Goal: Transaction & Acquisition: Download file/media

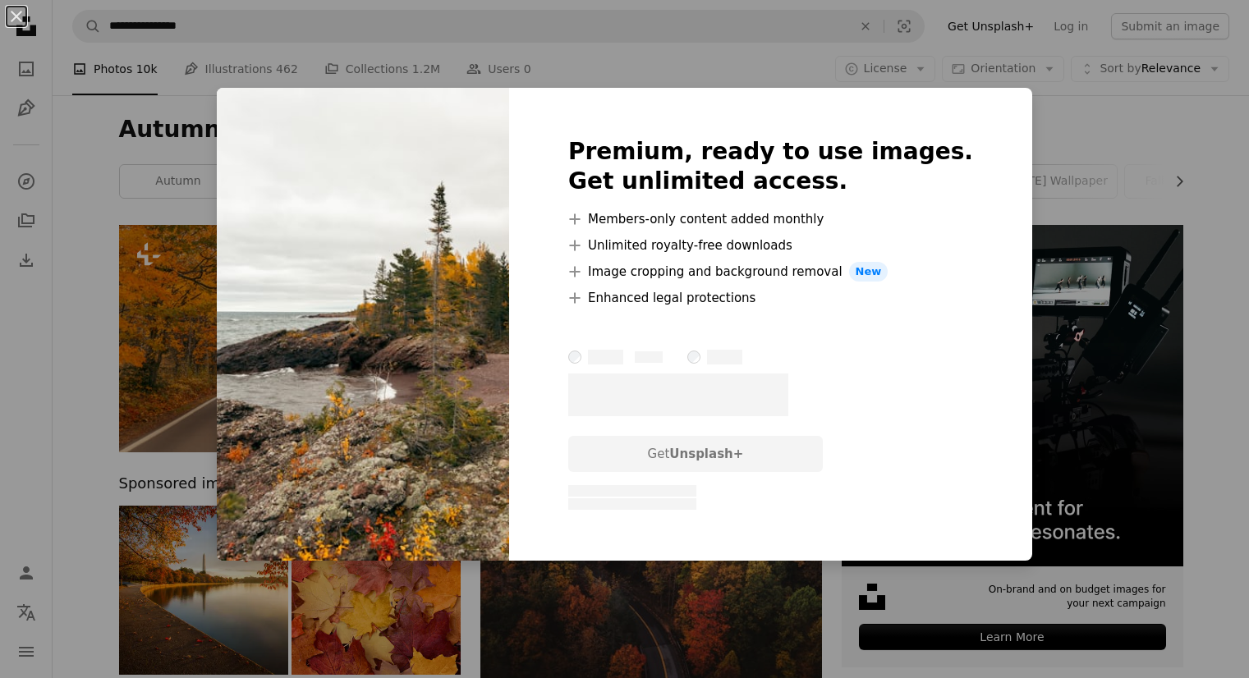
scroll to position [82, 0]
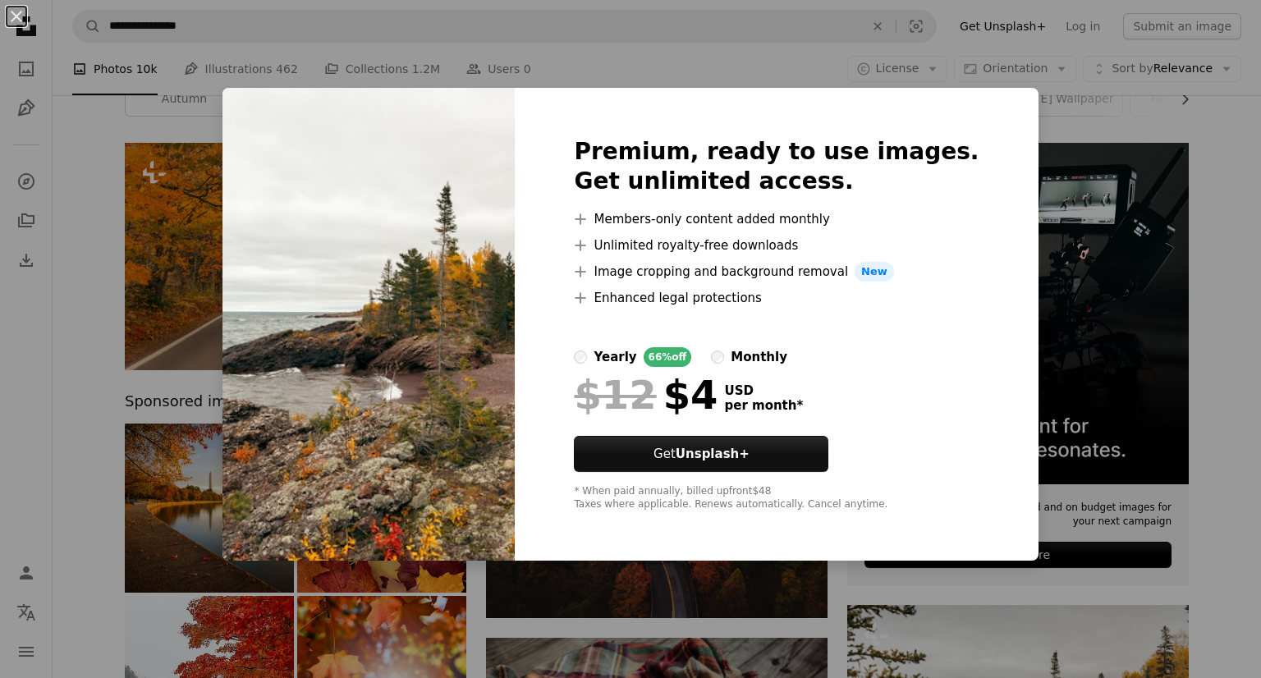
click at [976, 117] on div "Premium, ready to use images. Get unlimited access. A plus sign Members-only co…" at bounding box center [776, 324] width 523 height 473
click at [1050, 126] on div "An X shape Premium, ready to use images. Get unlimited access. A plus sign Memb…" at bounding box center [630, 339] width 1261 height 678
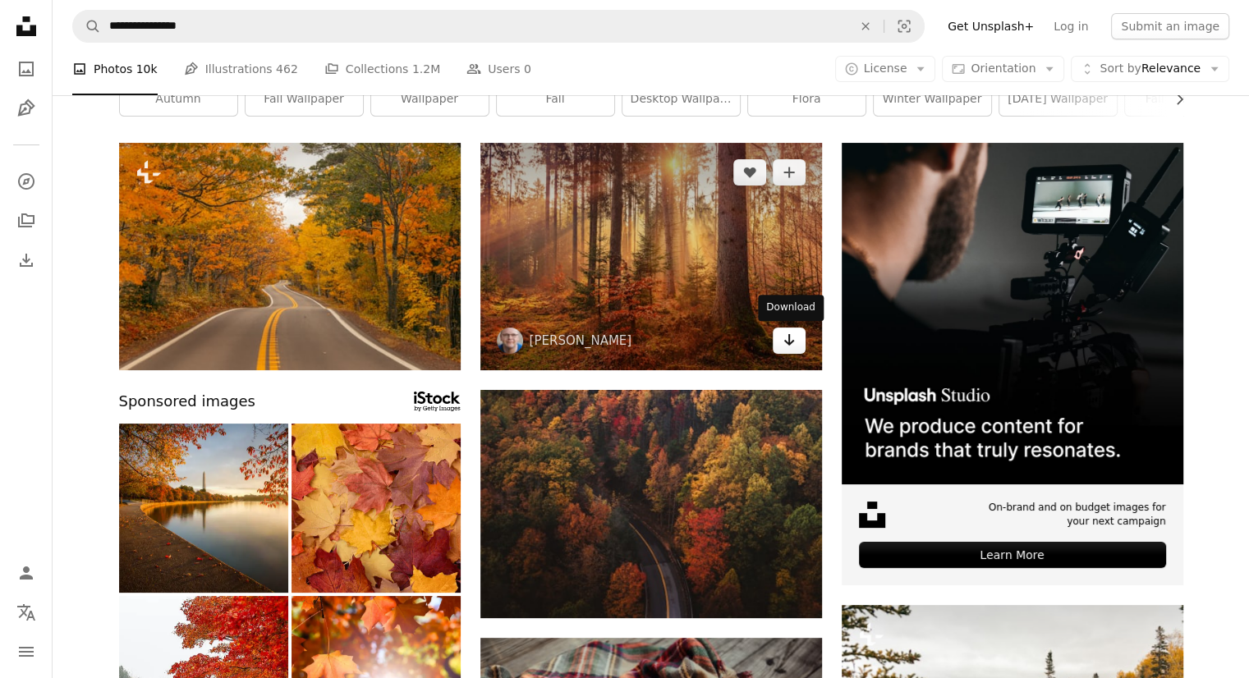
click at [793, 349] on icon "Arrow pointing down" at bounding box center [789, 340] width 13 height 20
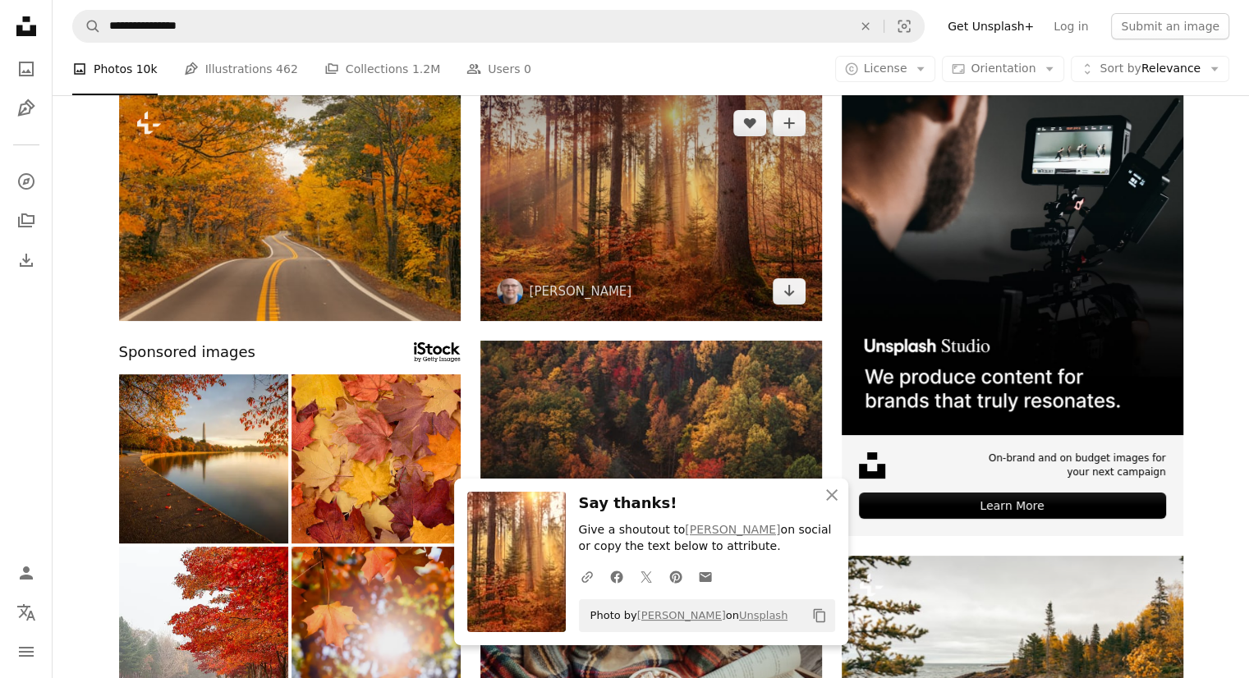
scroll to position [329, 0]
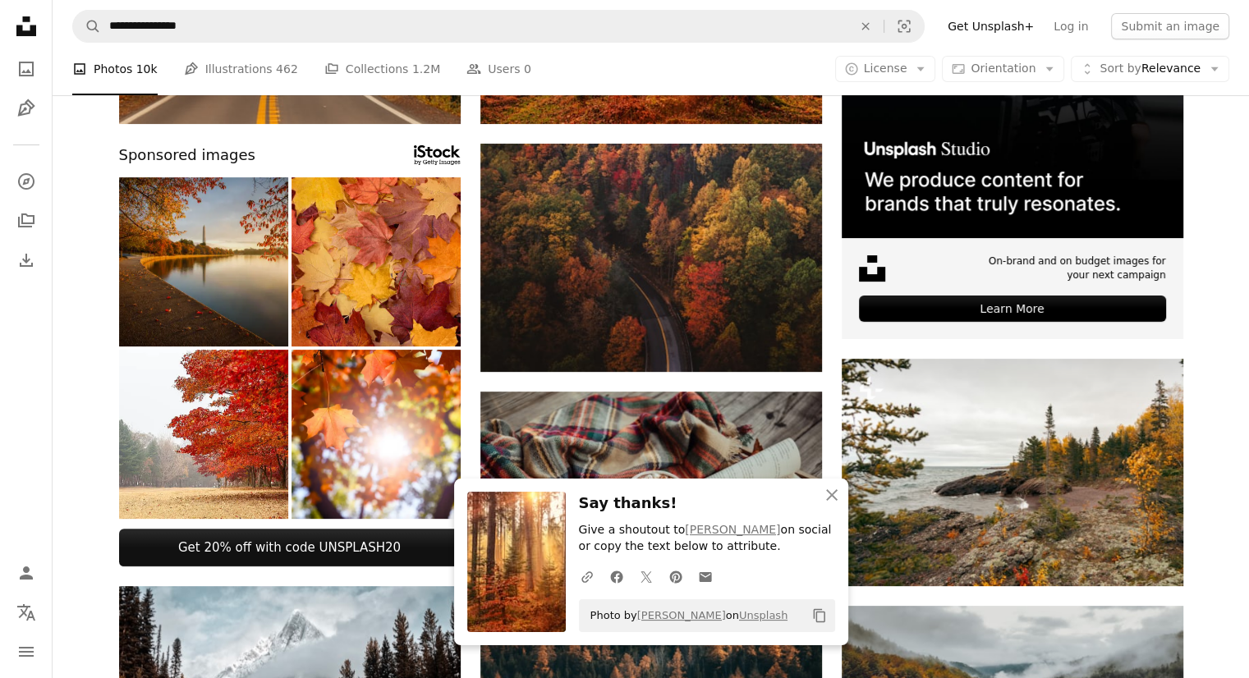
click at [263, 265] on img at bounding box center [203, 261] width 169 height 169
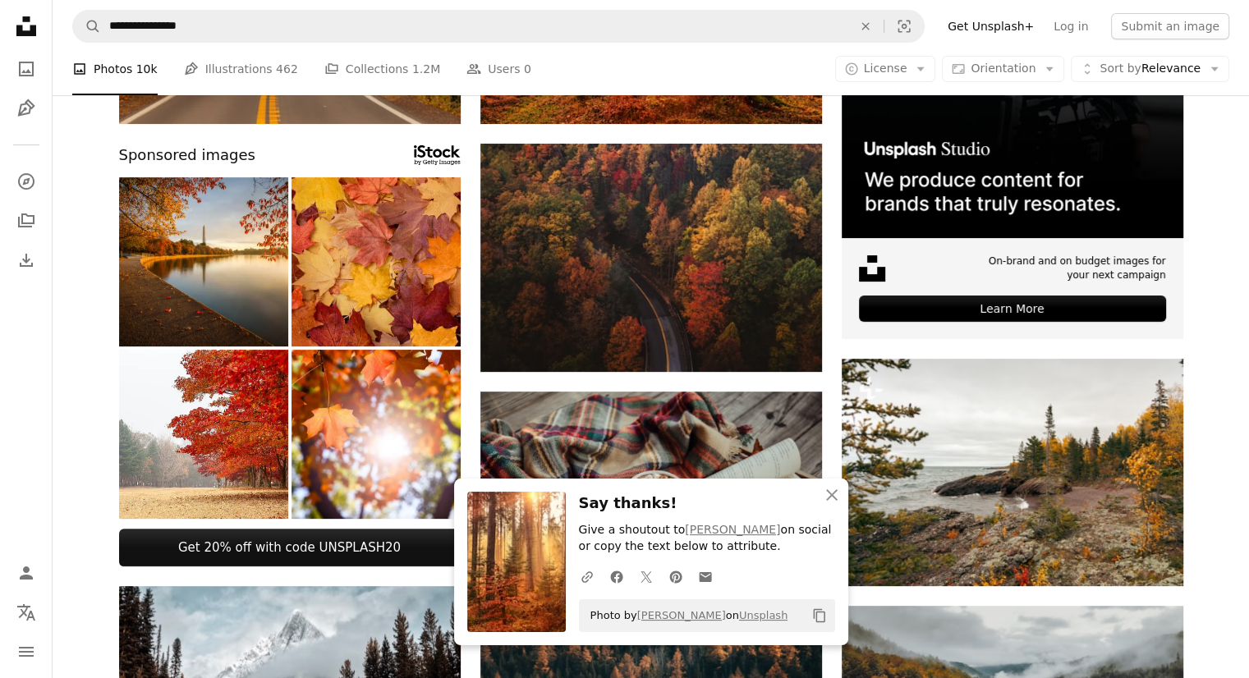
click at [831, 494] on icon "button" at bounding box center [831, 494] width 11 height 11
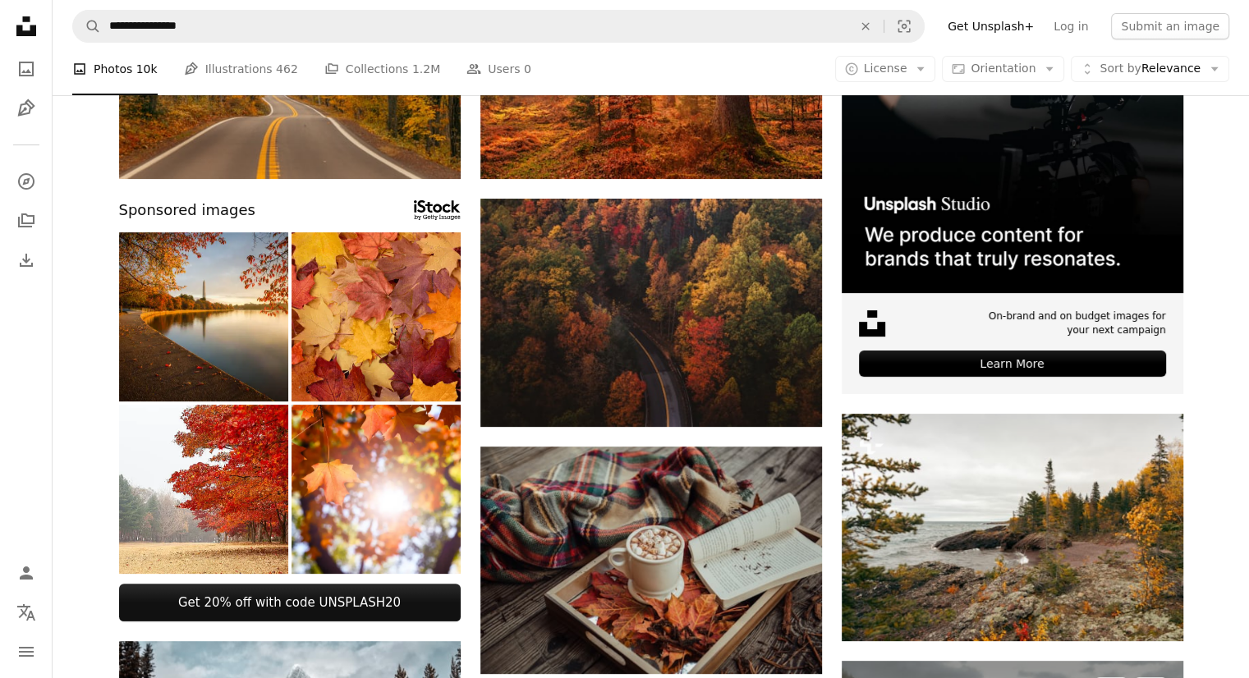
scroll to position [246, 0]
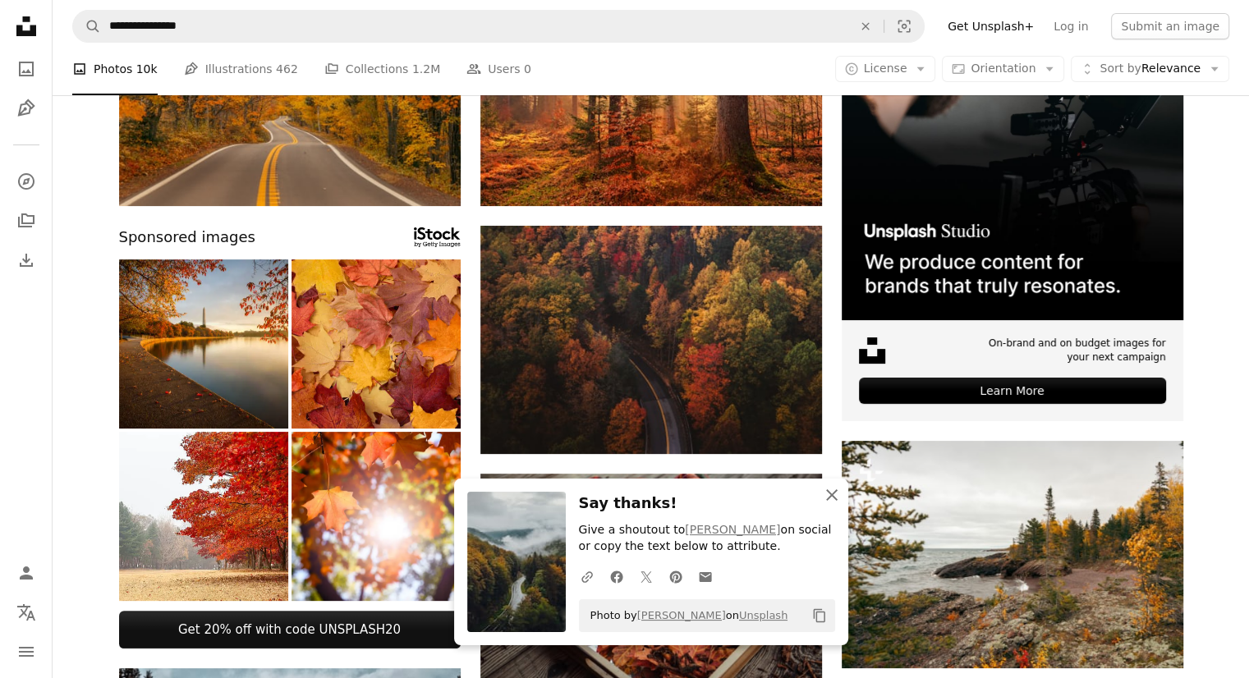
click at [837, 497] on icon "An X shape" at bounding box center [832, 495] width 20 height 20
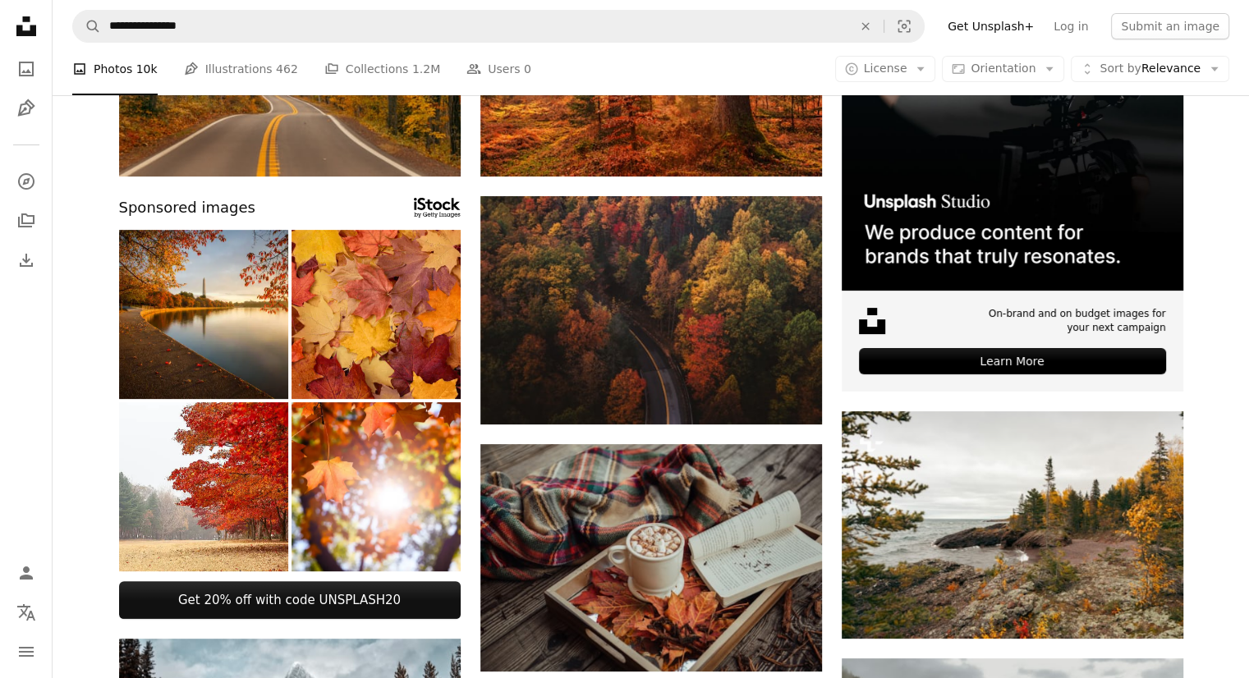
scroll to position [329, 0]
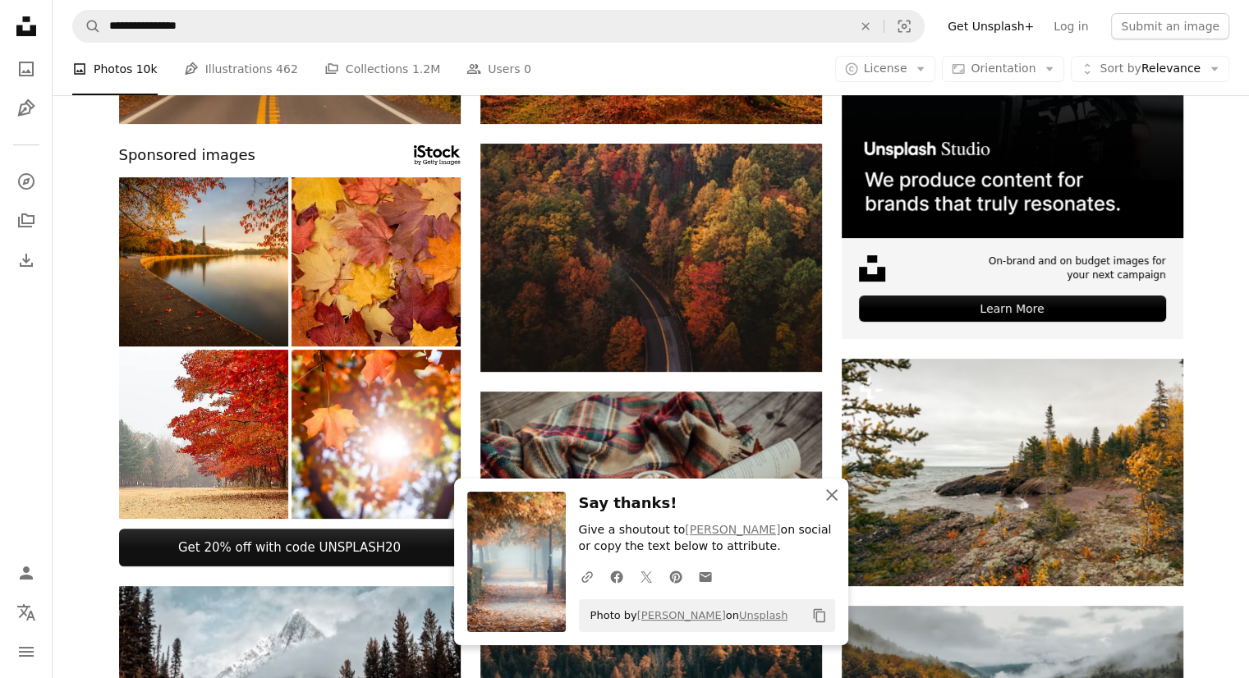
click at [834, 496] on icon "An X shape" at bounding box center [832, 495] width 20 height 20
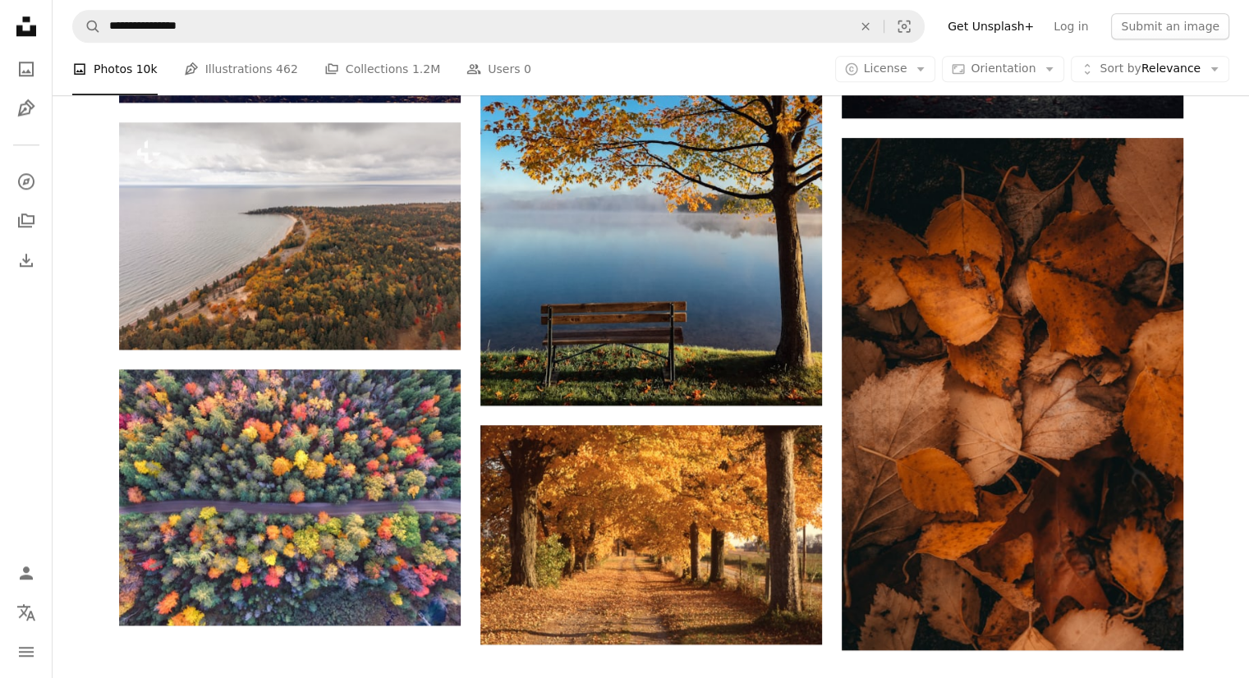
scroll to position [2053, 0]
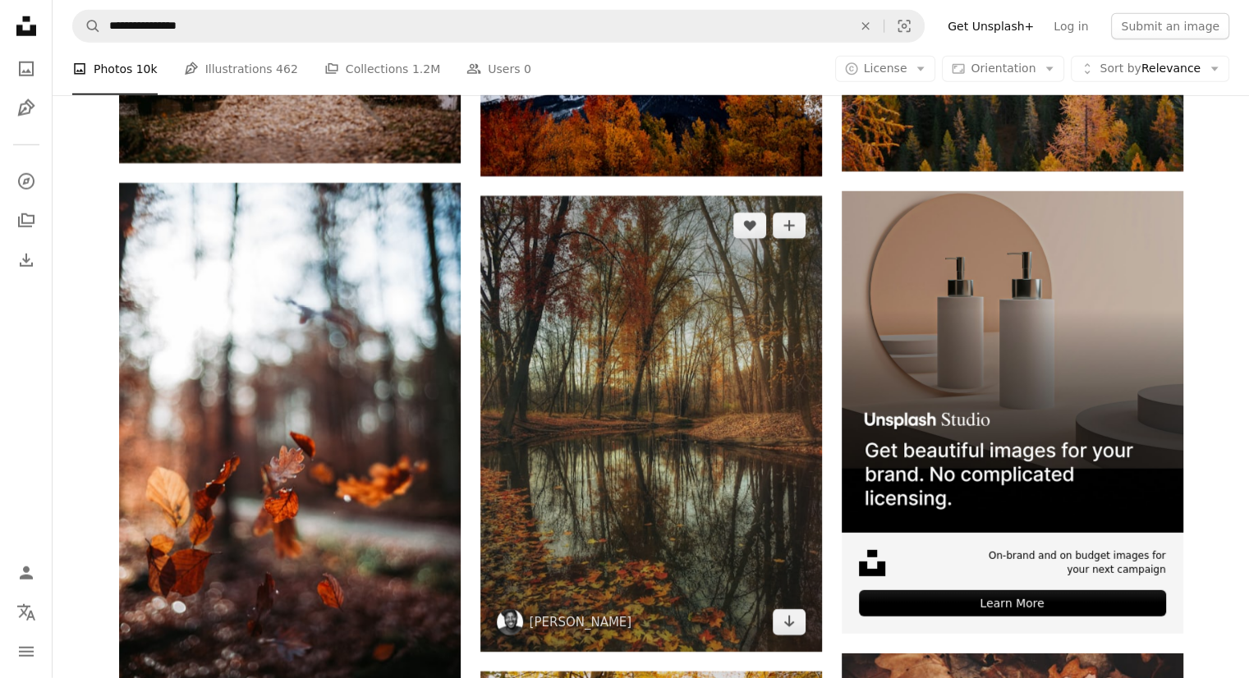
scroll to position [4681, 0]
